Goal: Information Seeking & Learning: Check status

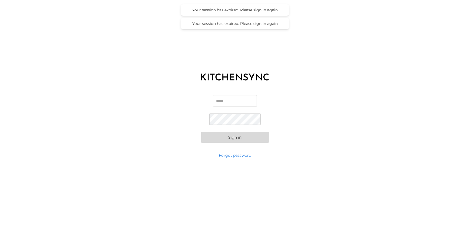
type input "**********"
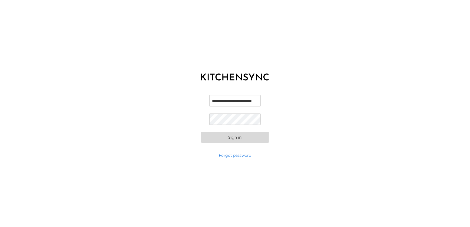
click at [244, 138] on button "Sign in" at bounding box center [235, 137] width 68 height 11
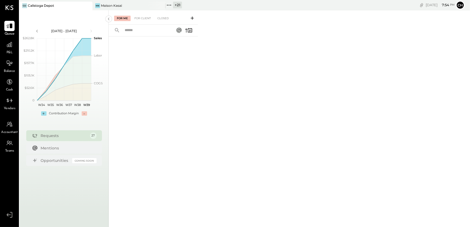
click at [168, 6] on icon at bounding box center [169, 5] width 7 height 7
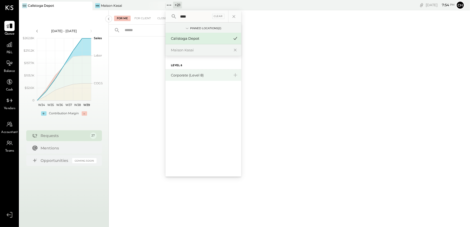
type input "****"
click at [195, 76] on div "Corporate (Level 8)" at bounding box center [200, 75] width 58 height 5
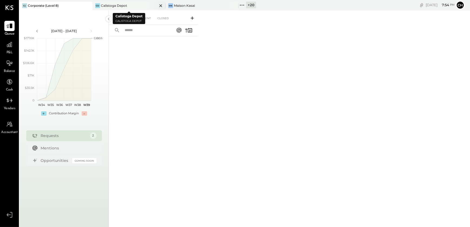
click at [161, 6] on icon at bounding box center [160, 5] width 3 height 3
click at [9, 65] on icon at bounding box center [9, 63] width 7 height 7
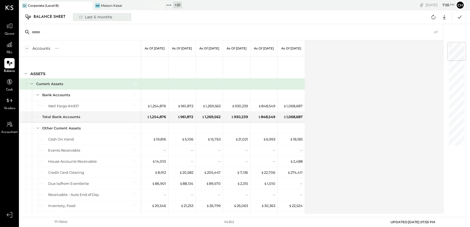
click at [100, 16] on div "Last 6 months" at bounding box center [95, 17] width 38 height 7
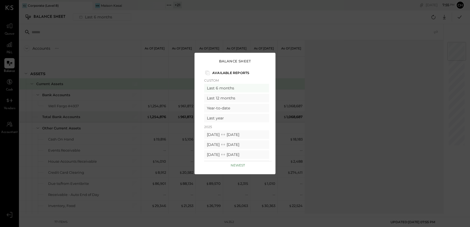
click at [363, 87] on div "Balance Sheet Available Reports Custom Last 6 months Last 12 months Year-to-dat…" at bounding box center [235, 113] width 470 height 227
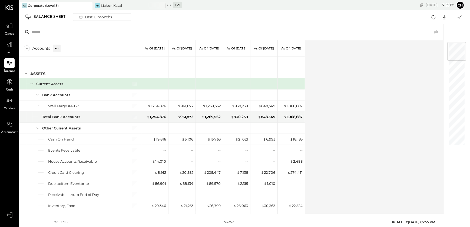
click at [56, 49] on icon at bounding box center [56, 48] width 5 height 5
click at [358, 81] on div "Accounts S GL As of [DATE] As of [DATE] As of [DATE] As of [DATE] As of [DATE] …" at bounding box center [231, 127] width 425 height 174
click at [83, 19] on icon at bounding box center [80, 16] width 5 height 5
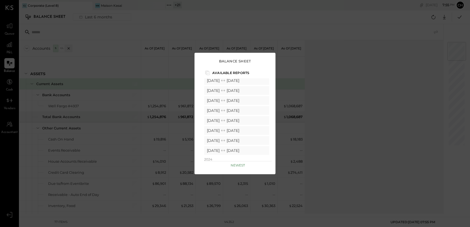
scroll to position [74, 0]
click at [345, 98] on div "Balance Sheet Available Reports Custom Last 6 months Last 12 months Year-to-dat…" at bounding box center [235, 113] width 470 height 227
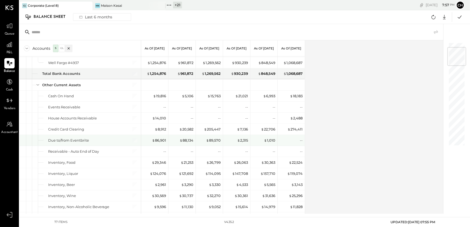
scroll to position [0, 0]
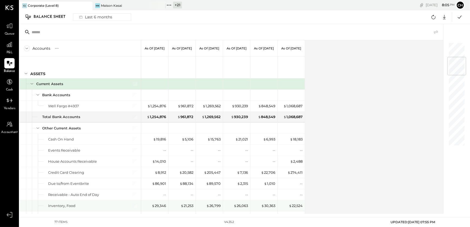
scroll to position [123, 0]
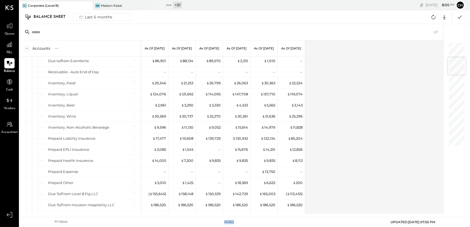
drag, startPoint x: 227, startPoint y: 222, endPoint x: 234, endPoint y: 222, distance: 6.8
click at [234, 222] on div "77 items v 4.35.2 UPDATED: [DATE] 07:55 PM" at bounding box center [245, 223] width 390 height 10
click at [361, 65] on div "Accounts S GL As of [DATE] As of [DATE] As of [DATE] As of [DATE] As of [DATE] …" at bounding box center [231, 127] width 425 height 174
click at [349, 42] on div "Accounts S GL As of [DATE] As of [DATE] As of [DATE] As of [DATE] As of [DATE] …" at bounding box center [231, 127] width 425 height 174
click at [207, 8] on div "+ 21 Pinned Locations ( 2 ) Corporate (Level 8) [GEOGRAPHIC_DATA] [GEOGRAPHIC_D…" at bounding box center [218, 5] width 104 height 10
